Goal: Find specific page/section: Find specific page/section

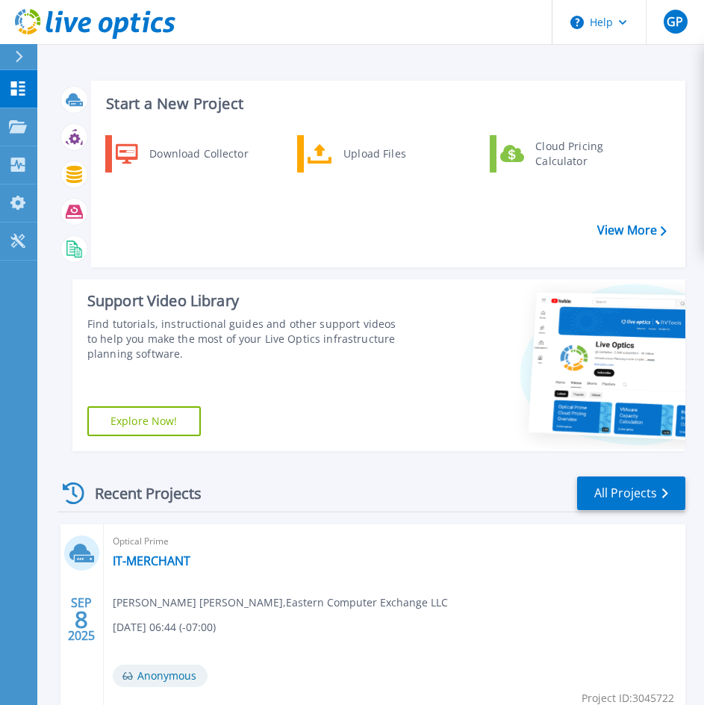
click at [641, 495] on link "All Projects" at bounding box center [631, 494] width 108 height 34
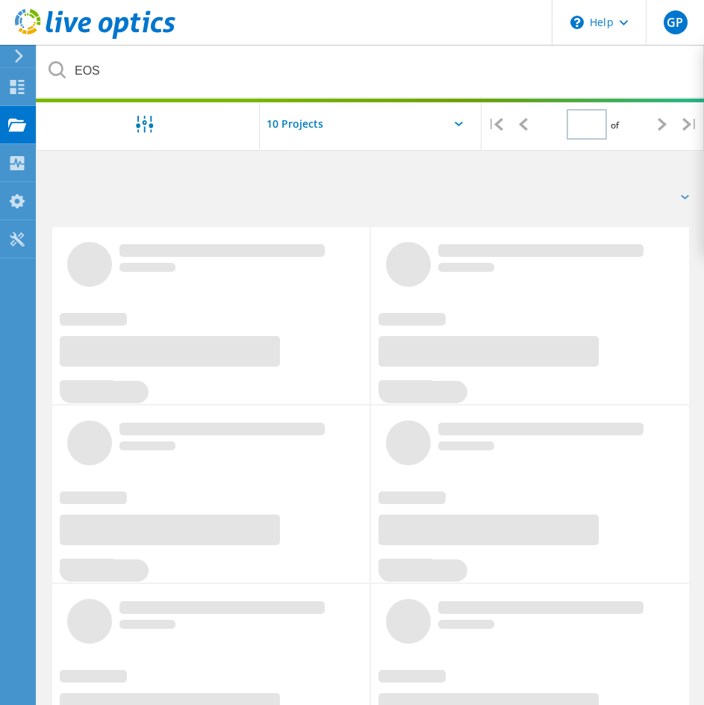
type input "1"
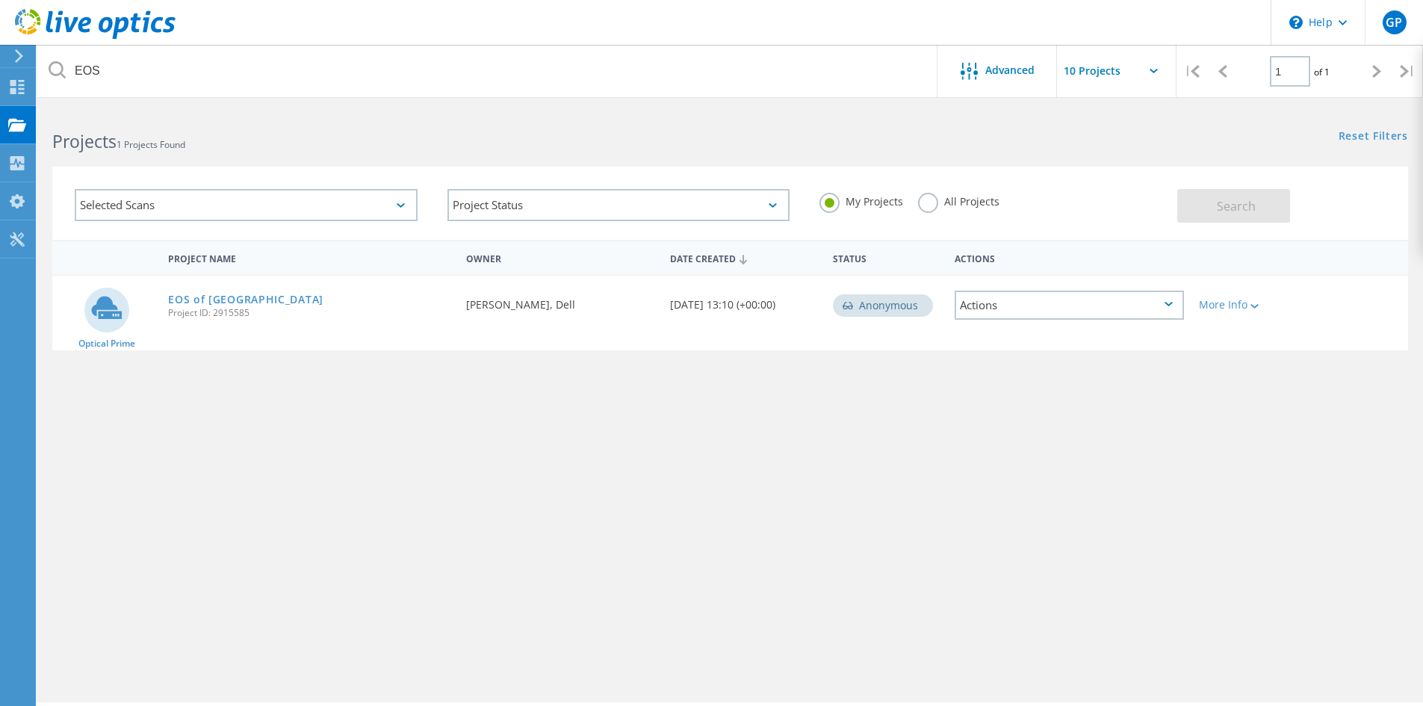
click at [715, 204] on label "All Projects" at bounding box center [958, 200] width 81 height 14
click at [0, 0] on input "All Projects" at bounding box center [0, 0] width 0 height 0
click at [715, 215] on button "Search" at bounding box center [1233, 206] width 113 height 34
click at [715, 206] on label "My Projects" at bounding box center [861, 200] width 84 height 14
click at [0, 0] on input "My Projects" at bounding box center [0, 0] width 0 height 0
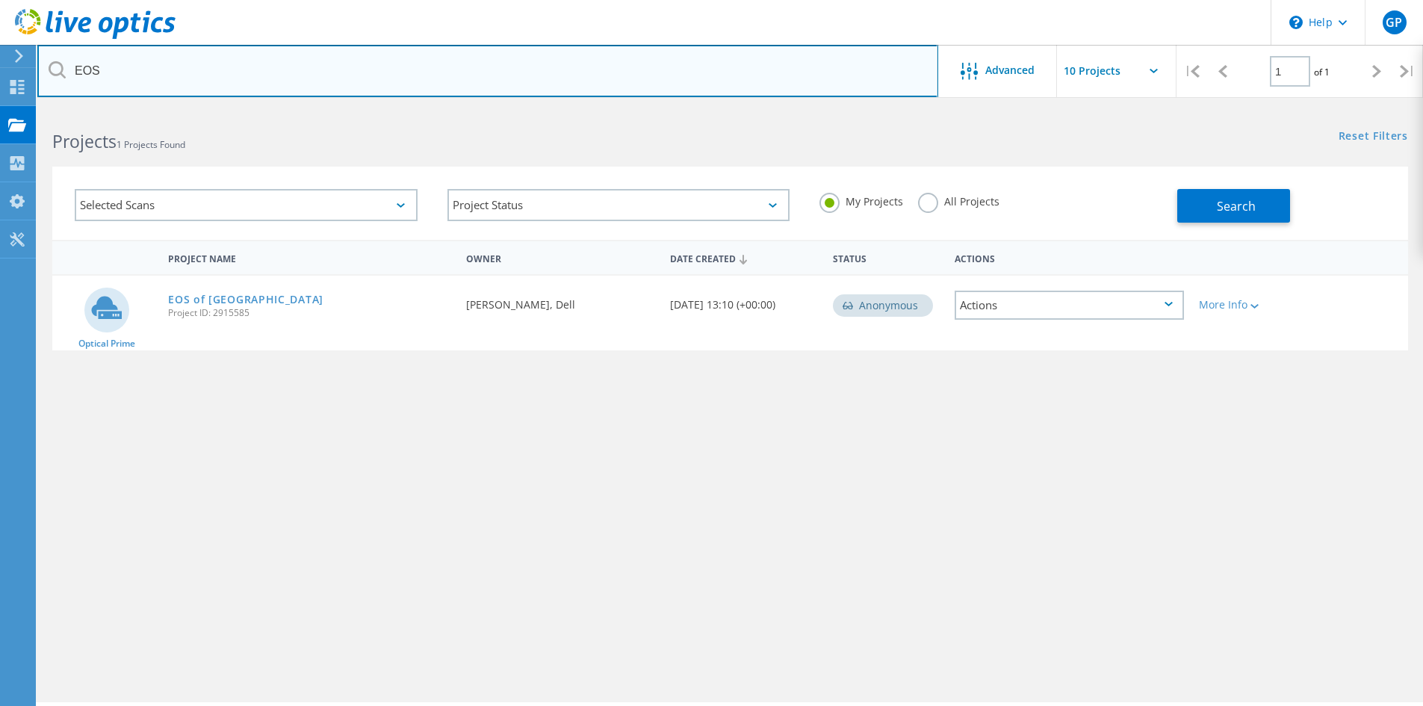
click at [132, 71] on input "EOS" at bounding box center [487, 71] width 901 height 52
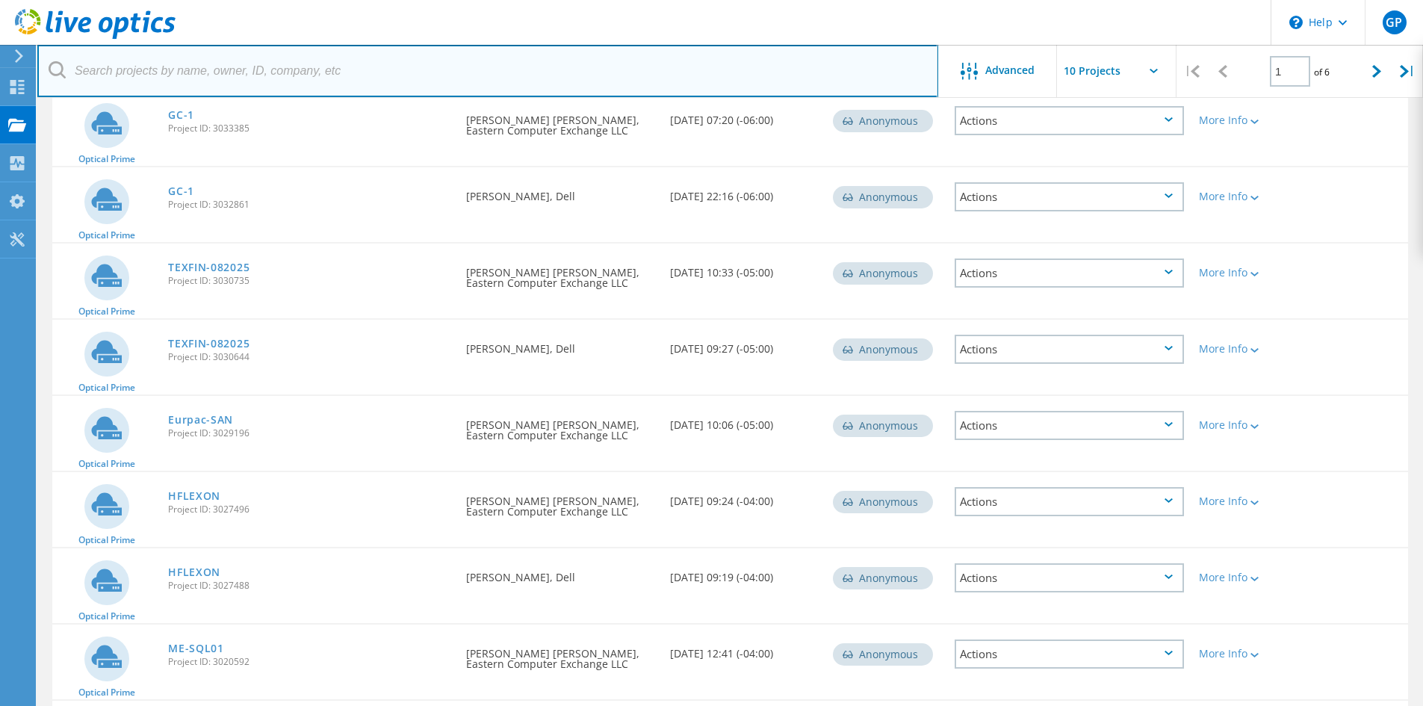
scroll to position [390, 0]
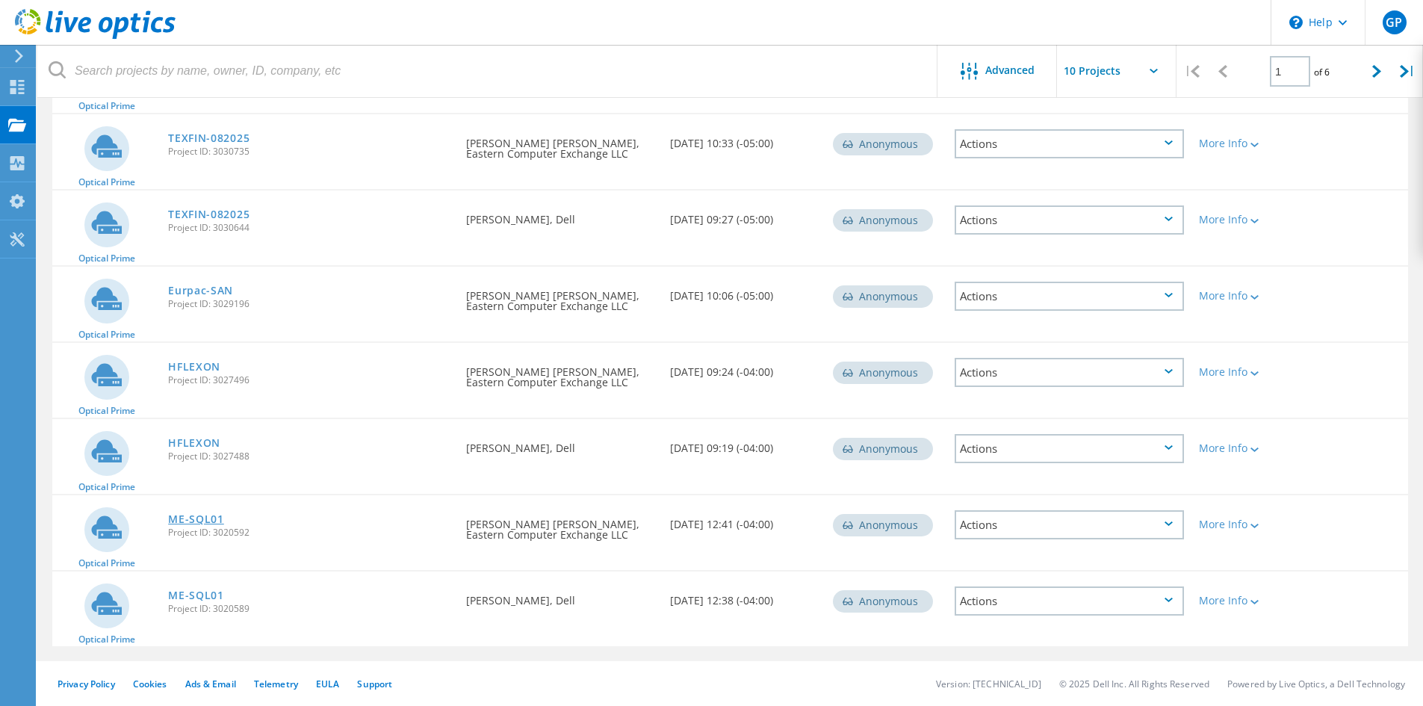
click at [199, 514] on link "ME-SQL01" at bounding box center [196, 519] width 56 height 10
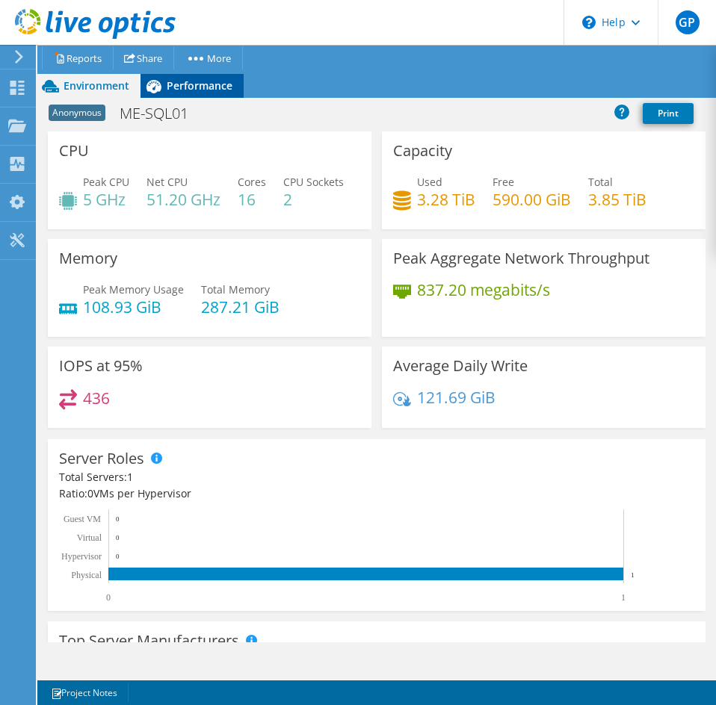
click at [205, 91] on span "Performance" at bounding box center [200, 85] width 66 height 14
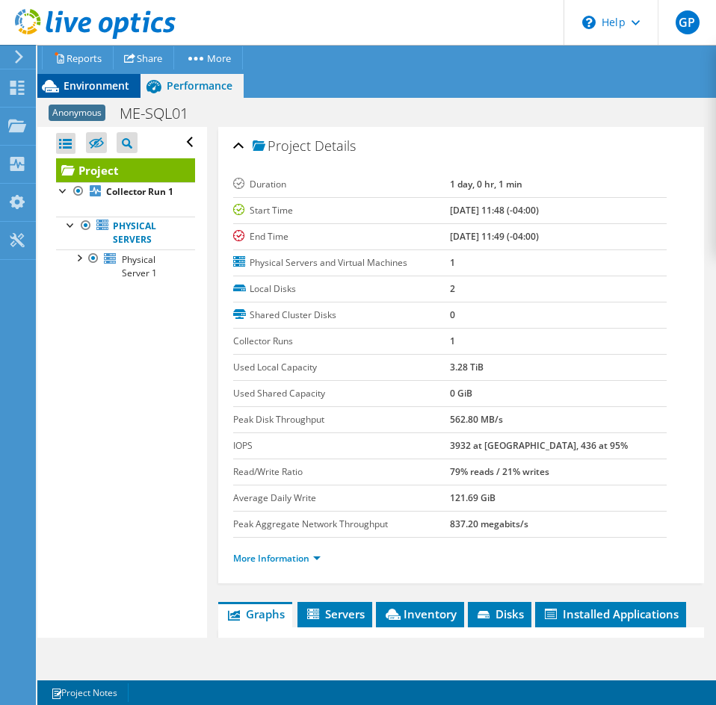
click at [81, 75] on div "Environment" at bounding box center [88, 86] width 103 height 24
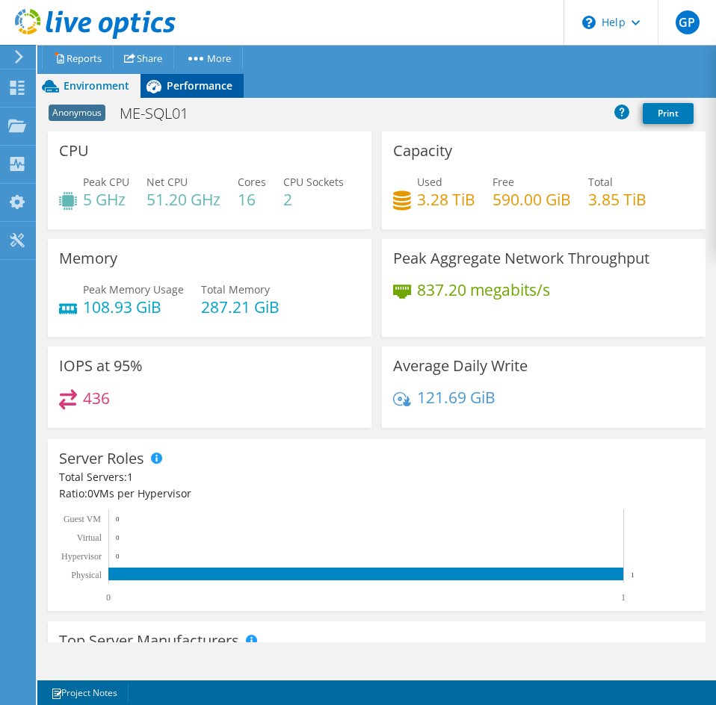
click at [157, 92] on icon at bounding box center [153, 86] width 26 height 26
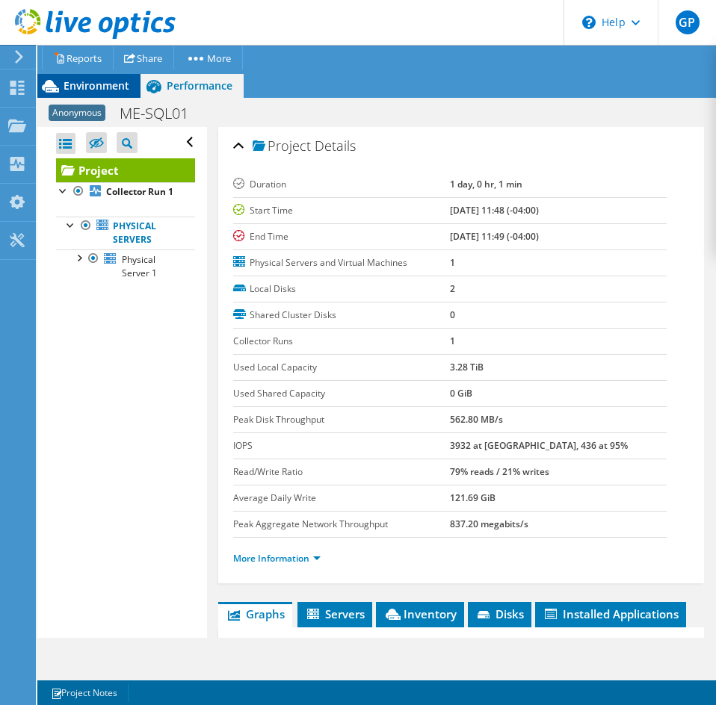
click at [97, 82] on span "Environment" at bounding box center [96, 85] width 66 height 14
